Goal: Information Seeking & Learning: Learn about a topic

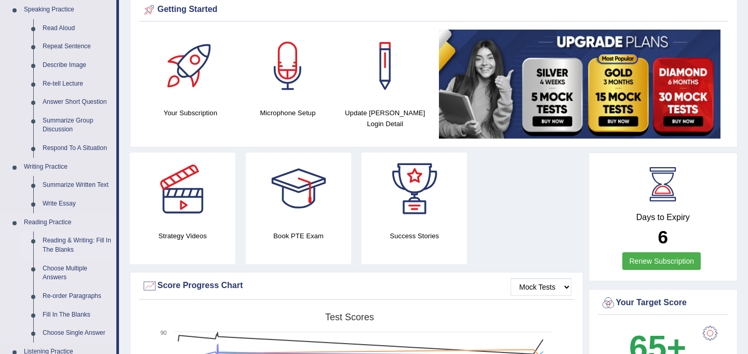
scroll to position [113, 0]
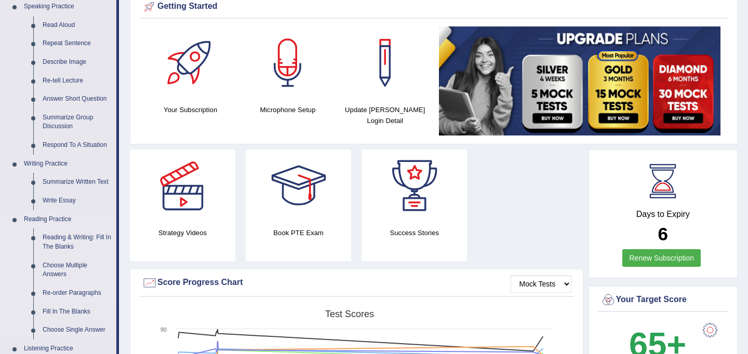
click at [71, 293] on link "Re-order Paragraphs" at bounding box center [77, 293] width 78 height 19
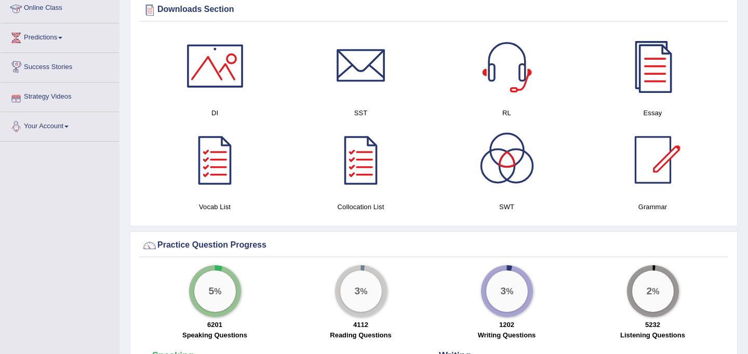
scroll to position [565, 0]
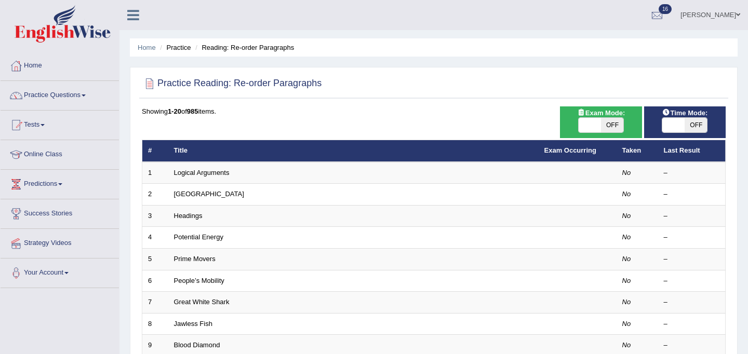
click at [589, 126] on span at bounding box center [589, 125] width 22 height 15
checkbox input "true"
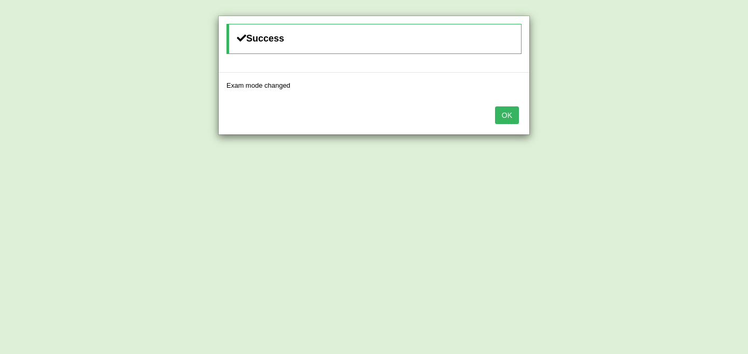
click at [508, 112] on button "OK" at bounding box center [507, 115] width 24 height 18
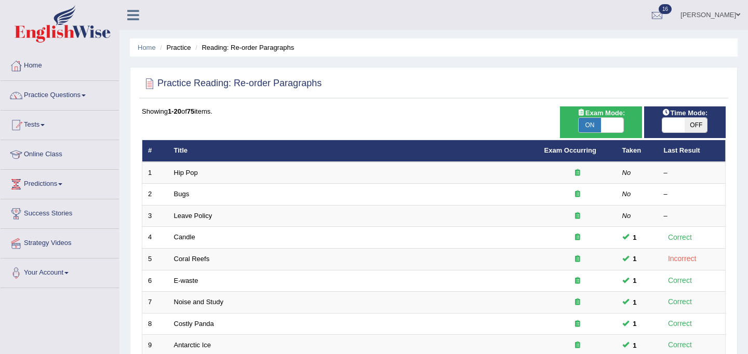
click at [668, 126] on span at bounding box center [673, 125] width 22 height 15
checkbox input "true"
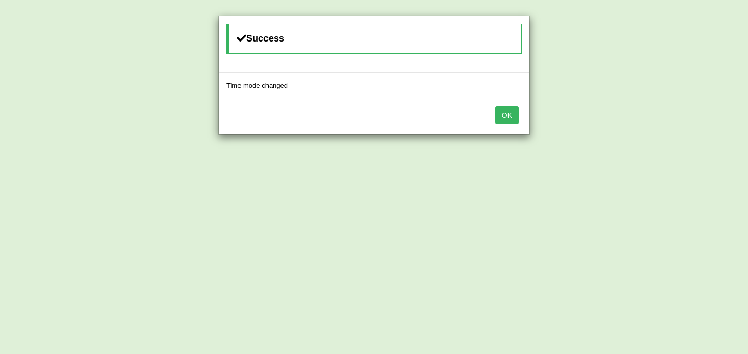
click at [510, 114] on button "OK" at bounding box center [507, 115] width 24 height 18
